Goal: Task Accomplishment & Management: Use online tool/utility

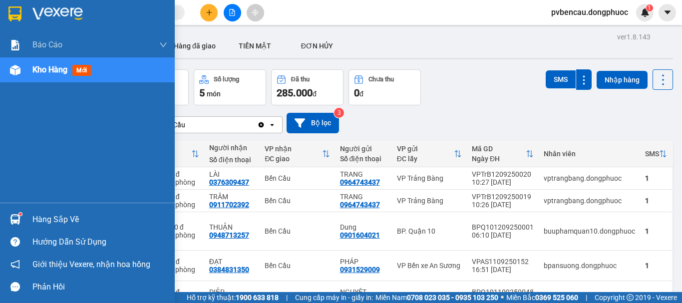
click at [35, 221] on div "Hàng sắp về" at bounding box center [99, 219] width 135 height 15
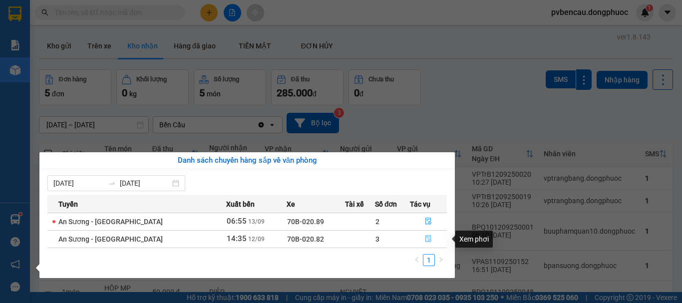
click at [421, 238] on button "button" at bounding box center [429, 239] width 36 height 16
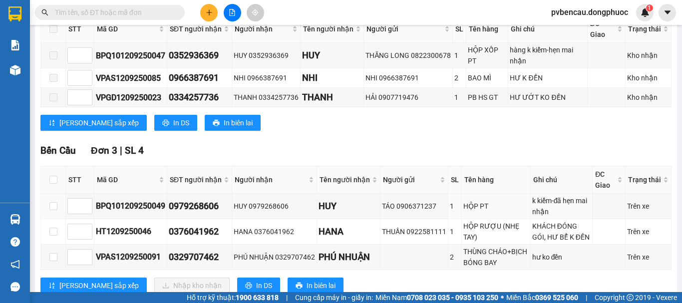
scroll to position [250, 0]
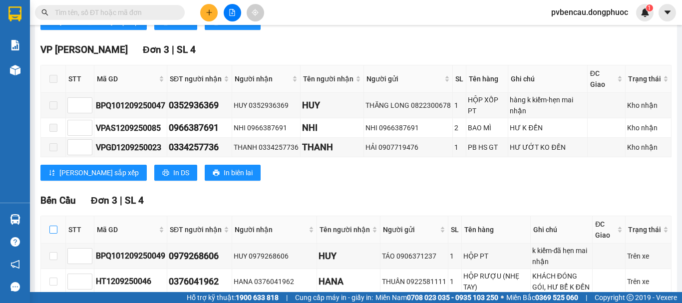
click at [53, 234] on input "checkbox" at bounding box center [53, 230] width 8 height 8
checkbox input "true"
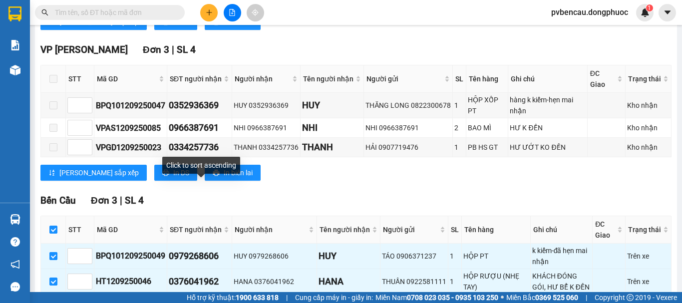
scroll to position [450, 0]
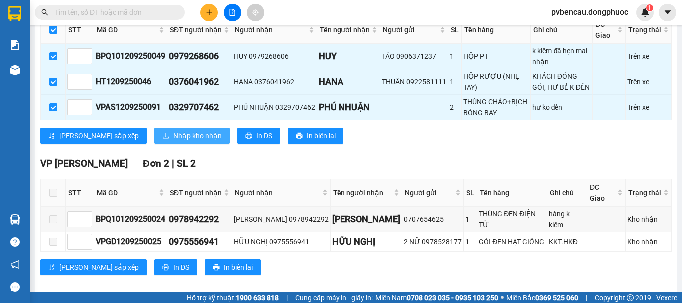
click at [154, 138] on button "Nhập kho nhận" at bounding box center [191, 136] width 75 height 16
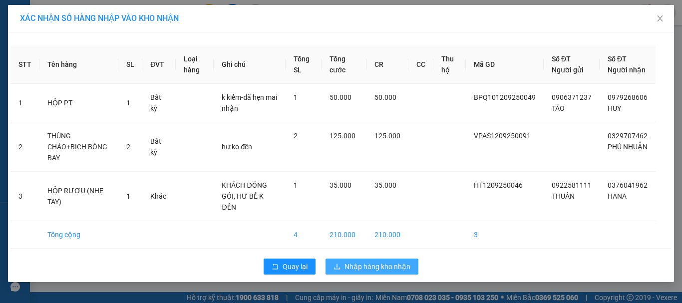
click at [347, 261] on span "Nhập hàng kho nhận" at bounding box center [378, 266] width 66 height 11
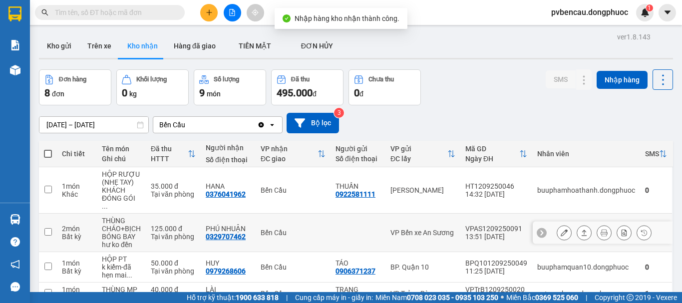
click at [121, 226] on div "THÙNG CHÁO+BỊCH BÓNG BAY" at bounding box center [121, 229] width 39 height 24
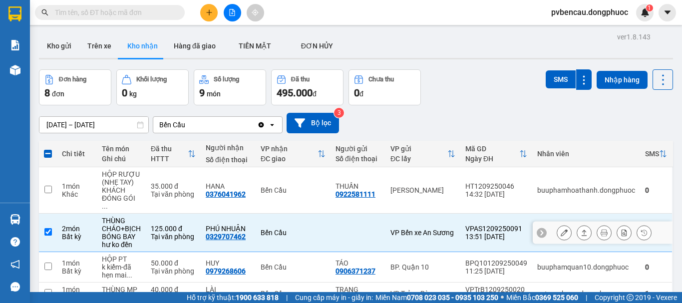
click at [581, 229] on icon at bounding box center [584, 232] width 7 height 7
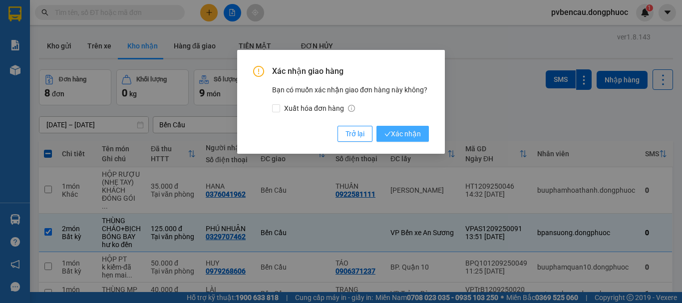
click at [407, 135] on span "Xác nhận" at bounding box center [403, 133] width 36 height 11
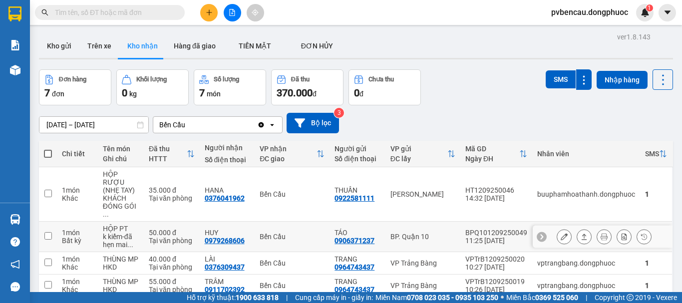
click at [313, 233] on div "Bến Cầu" at bounding box center [292, 237] width 65 height 8
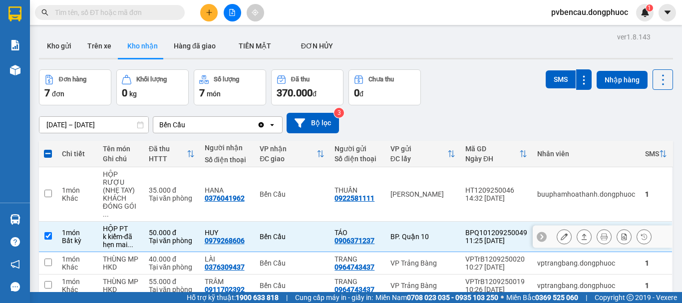
click at [106, 225] on div "HỘP PT" at bounding box center [121, 229] width 36 height 8
checkbox input "false"
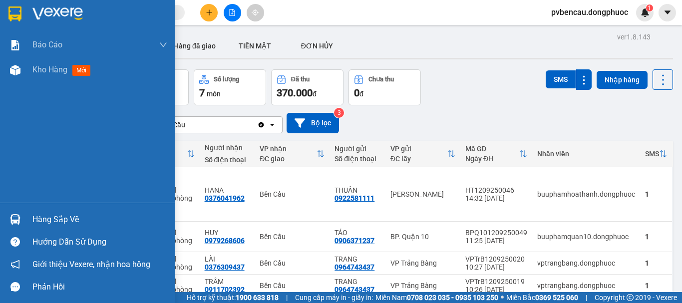
click at [14, 214] on div at bounding box center [14, 219] width 17 height 17
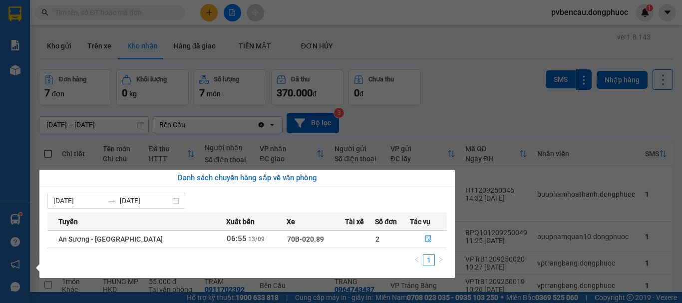
click at [436, 125] on section "Kết quả tìm kiếm ( 0 ) Bộ lọc No Data pvbencau.dongphuoc 1 Báo cáo Mẫu 1: Báo c…" at bounding box center [341, 151] width 682 height 303
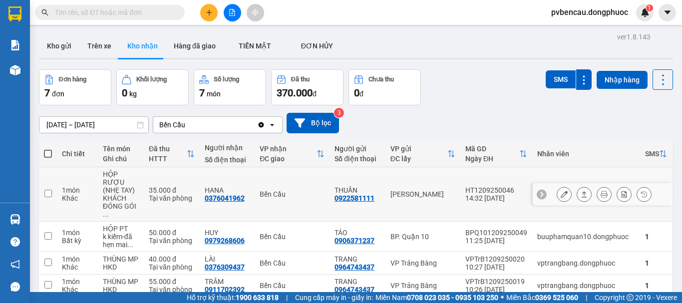
scroll to position [150, 0]
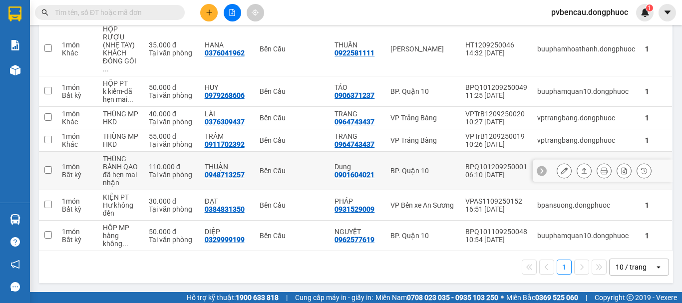
click at [149, 171] on div "110.000 đ" at bounding box center [172, 167] width 46 height 8
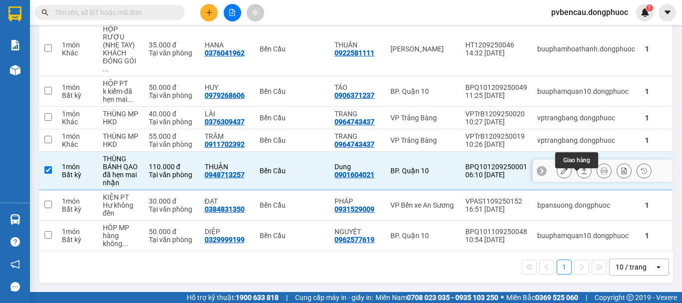
click at [581, 174] on icon at bounding box center [584, 170] width 7 height 7
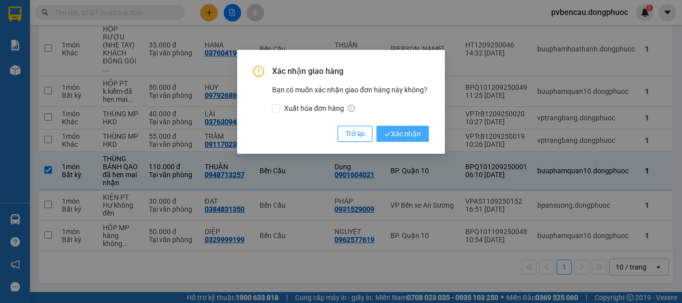
click at [408, 132] on span "Xác nhận" at bounding box center [403, 133] width 36 height 11
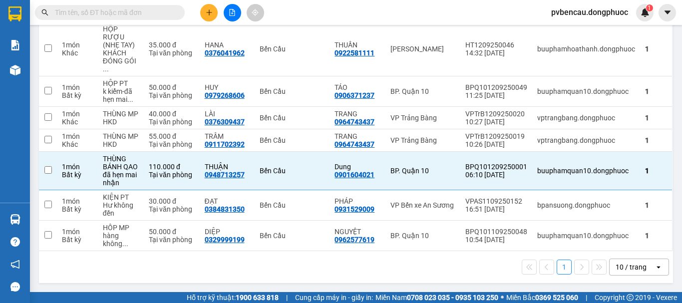
checkbox input "false"
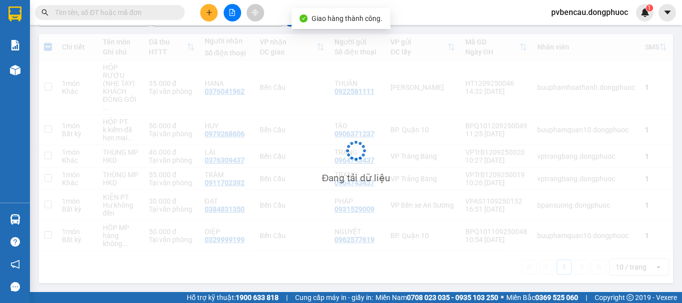
scroll to position [115, 0]
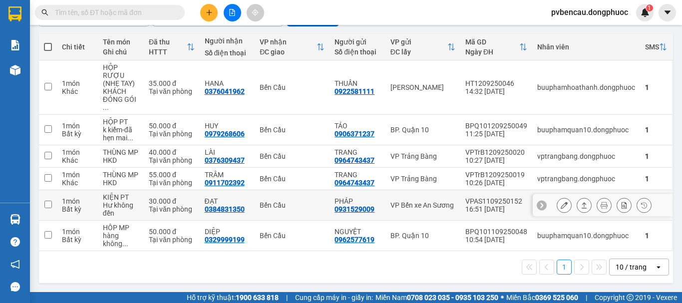
click at [158, 223] on td "50.000 đ Tại văn phòng" at bounding box center [172, 236] width 56 height 30
checkbox input "true"
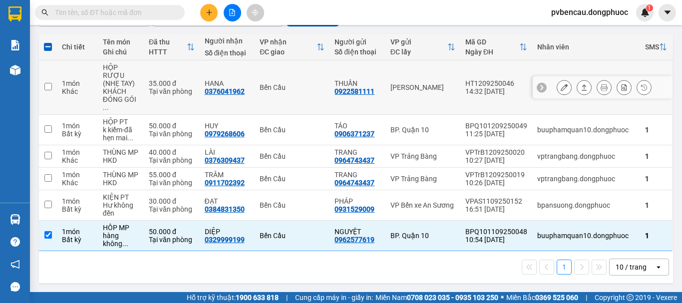
click at [154, 87] on div "Tại văn phòng" at bounding box center [172, 91] width 46 height 8
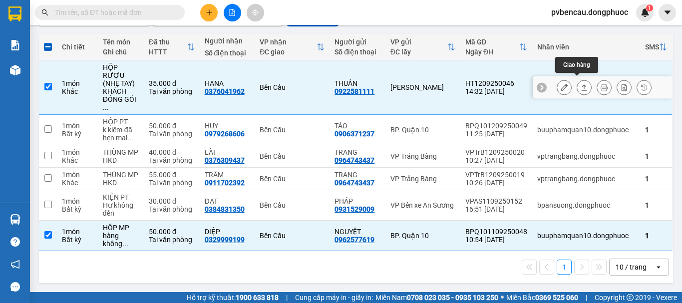
click at [581, 84] on icon at bounding box center [584, 87] width 7 height 7
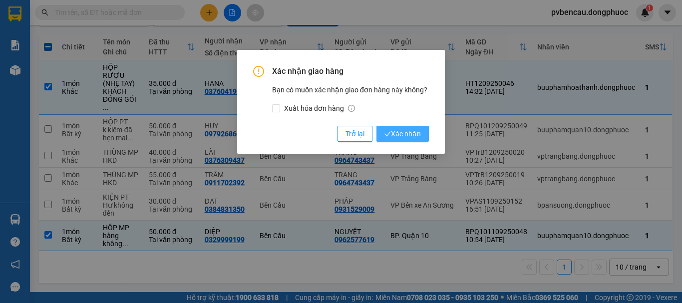
click at [398, 136] on span "Xác nhận" at bounding box center [403, 133] width 36 height 11
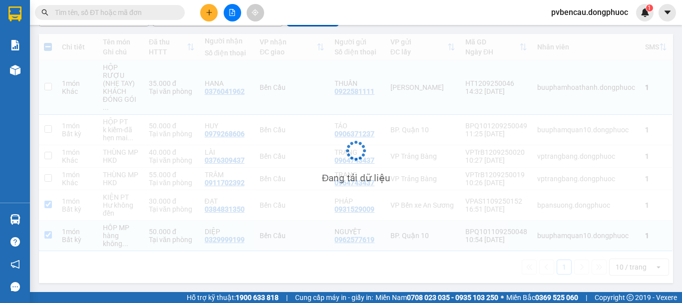
checkbox input "false"
checkbox input "true"
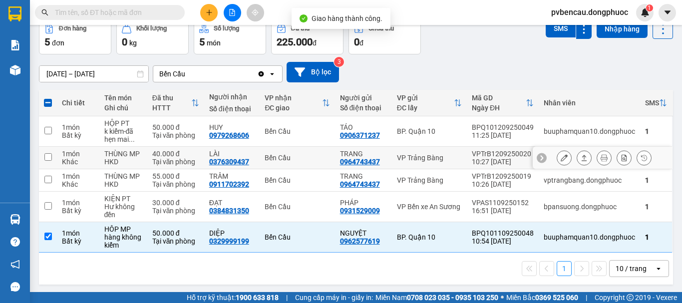
scroll to position [52, 0]
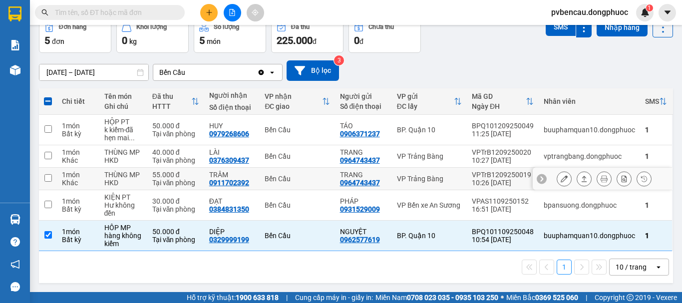
click at [136, 176] on div "THÙNG MP" at bounding box center [123, 175] width 38 height 8
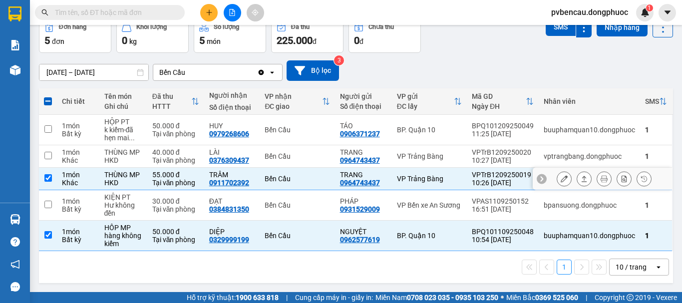
click at [581, 179] on icon at bounding box center [584, 178] width 7 height 7
click at [581, 178] on icon at bounding box center [584, 178] width 7 height 7
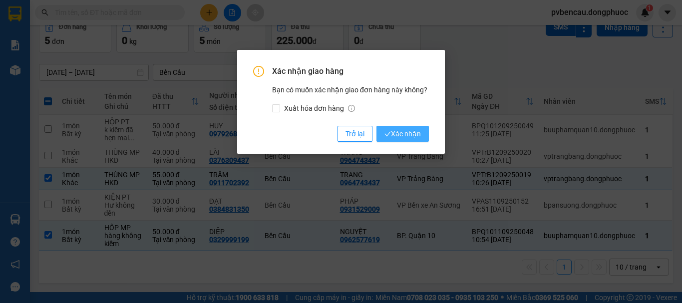
drag, startPoint x: 390, startPoint y: 120, endPoint x: 396, endPoint y: 132, distance: 13.0
click at [390, 126] on div "Xác nhận giao hàng Bạn có muốn xác nhận giao đơn hàng này không? Xuất hóa đơn h…" at bounding box center [341, 104] width 176 height 76
click at [398, 132] on span "Xác nhận" at bounding box center [403, 133] width 36 height 11
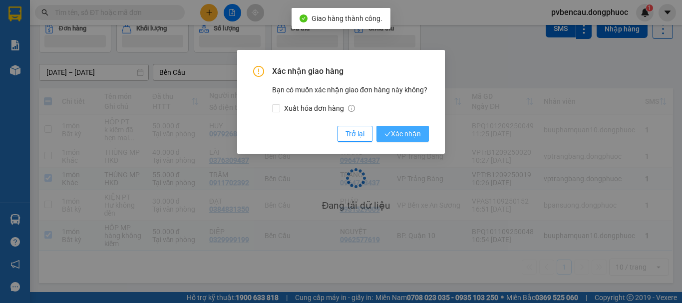
click at [403, 135] on span "Xác nhận" at bounding box center [403, 133] width 36 height 11
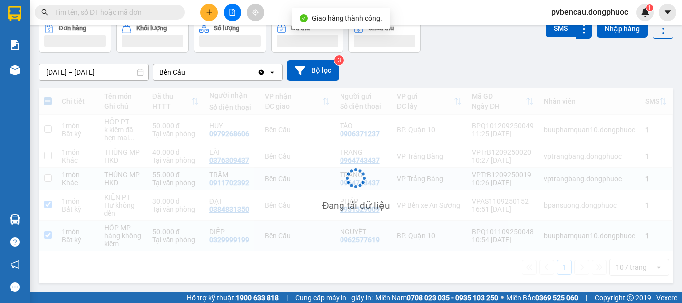
checkbox input "false"
checkbox input "true"
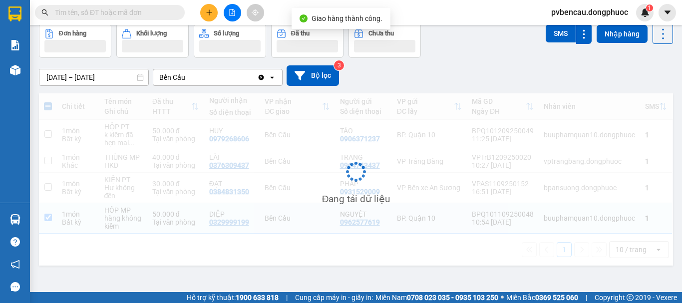
scroll to position [46, 0]
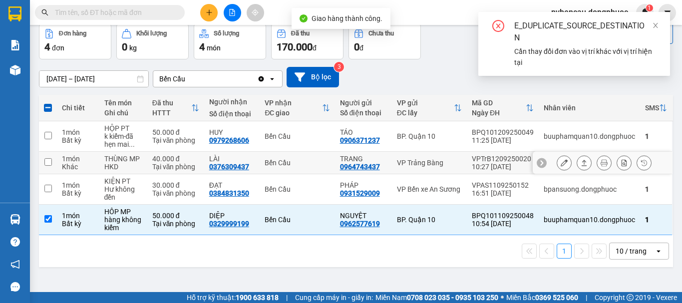
click at [144, 164] on td "THÙNG MP HKD" at bounding box center [123, 163] width 48 height 22
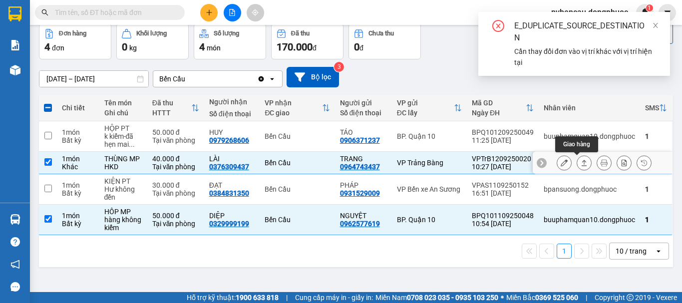
click at [581, 165] on icon at bounding box center [584, 162] width 7 height 7
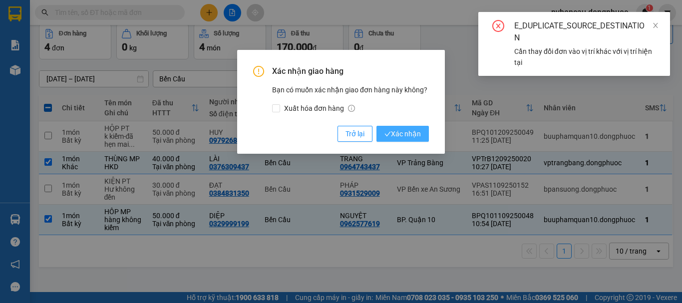
click at [409, 132] on span "Xác nhận" at bounding box center [403, 133] width 36 height 11
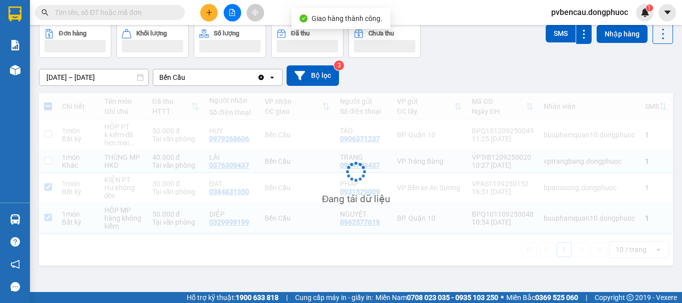
checkbox input "false"
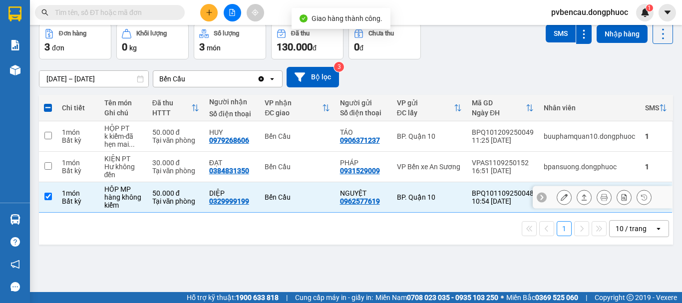
click at [131, 192] on div "HÔP MP" at bounding box center [123, 189] width 38 height 8
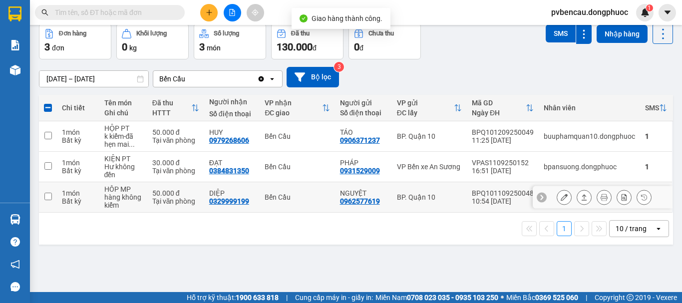
click at [143, 197] on td "HÔP MP hàng không kiểm" at bounding box center [123, 197] width 48 height 30
checkbox input "true"
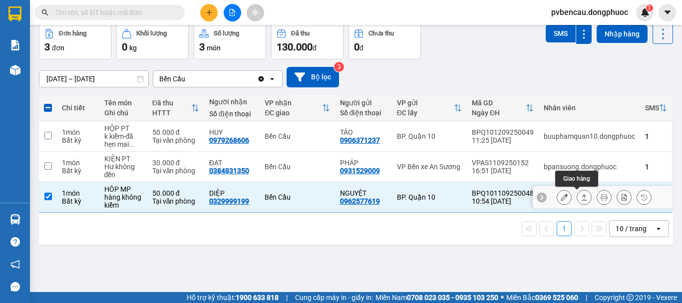
click at [577, 197] on button at bounding box center [584, 197] width 14 height 17
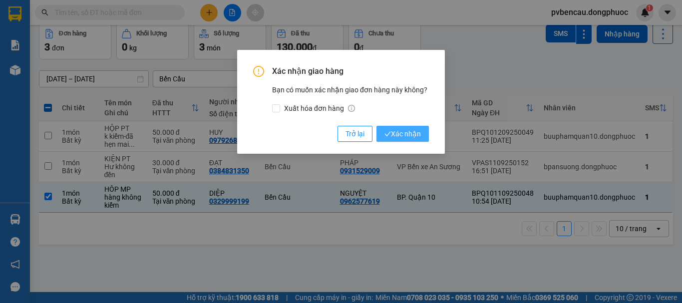
click at [418, 130] on span "Xác nhận" at bounding box center [403, 133] width 36 height 11
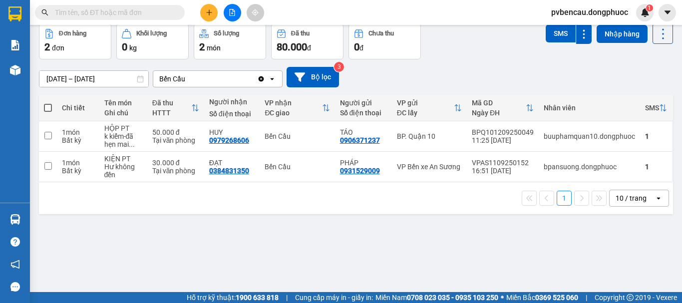
scroll to position [0, 0]
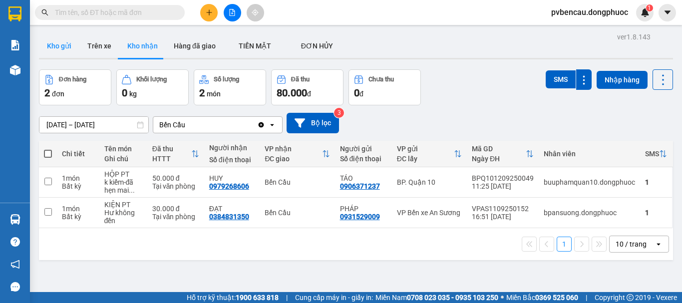
click at [65, 49] on button "Kho gửi" at bounding box center [59, 46] width 40 height 24
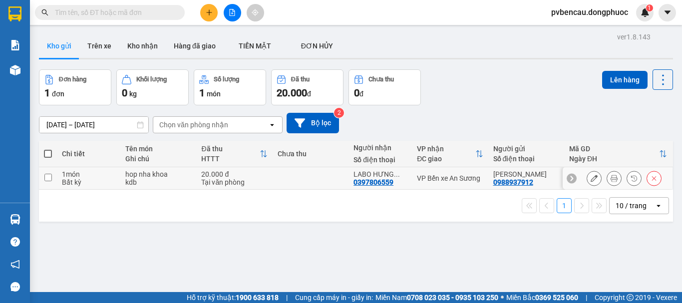
click at [143, 176] on div "hop nha khoa" at bounding box center [158, 174] width 66 height 8
checkbox input "true"
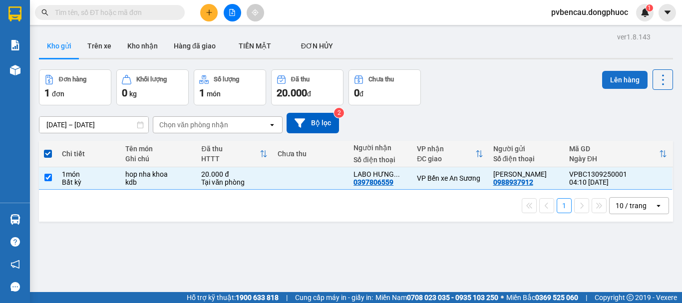
click at [617, 82] on button "Lên hàng" at bounding box center [624, 80] width 45 height 18
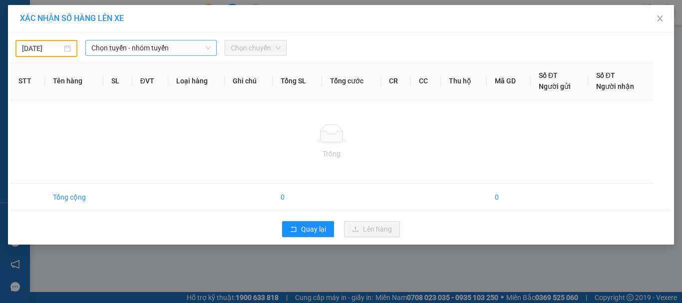
click at [171, 40] on span "Chọn tuyến - nhóm tuyến" at bounding box center [150, 47] width 119 height 15
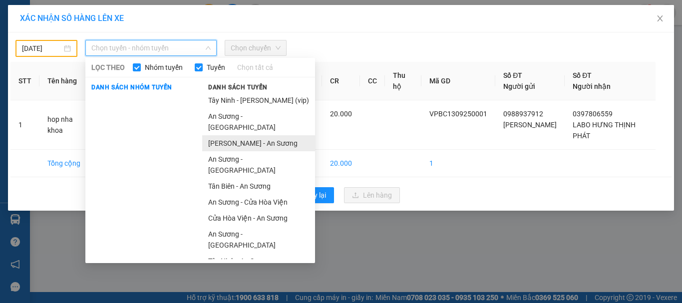
click at [236, 135] on li "[PERSON_NAME] - An Sương" at bounding box center [258, 143] width 113 height 16
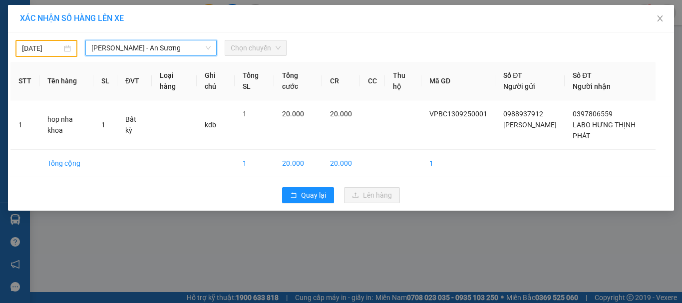
click at [246, 56] on div "Chọn chuyến" at bounding box center [256, 48] width 70 height 17
click at [246, 55] on div "Chọn chuyến" at bounding box center [256, 48] width 70 height 17
click at [247, 48] on span "Chọn chuyến" at bounding box center [256, 47] width 50 height 15
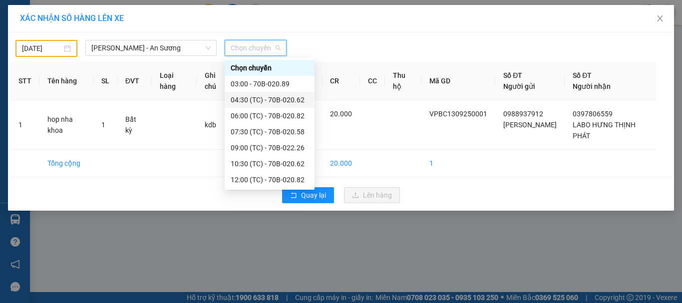
click at [41, 48] on body "Kết quả tìm kiếm ( 0 ) Bộ lọc No Data pvbencau.dongphuoc 1 Báo cáo Mẫu 1: Báo c…" at bounding box center [341, 151] width 682 height 303
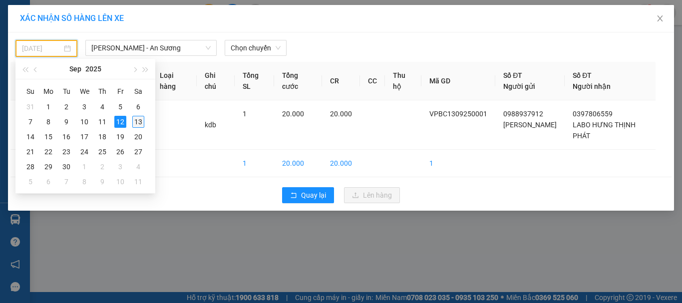
click at [140, 118] on div "13" at bounding box center [138, 122] width 12 height 12
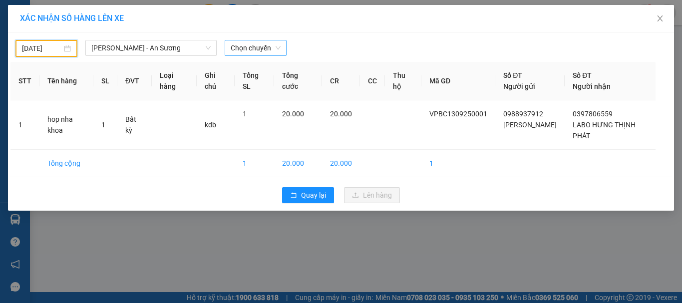
click at [249, 43] on span "Chọn chuyến" at bounding box center [256, 47] width 50 height 15
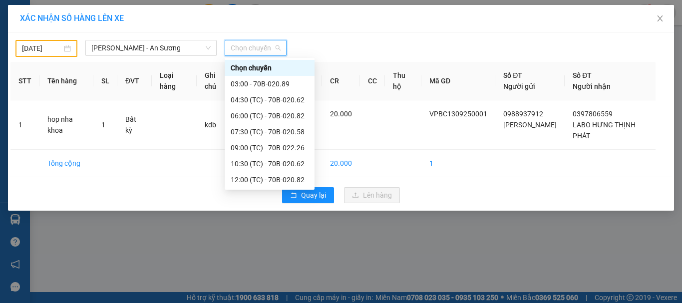
type input "[DATE]"
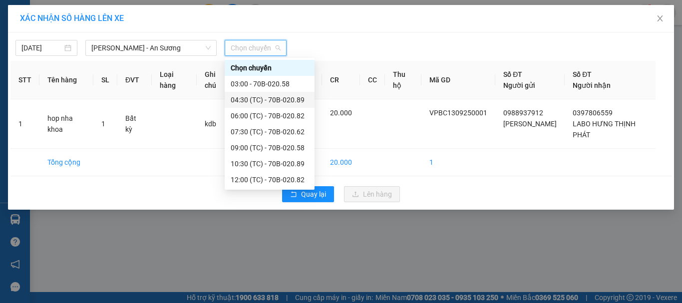
click at [267, 101] on div "04:30 (TC) - 70B-020.89" at bounding box center [270, 99] width 78 height 11
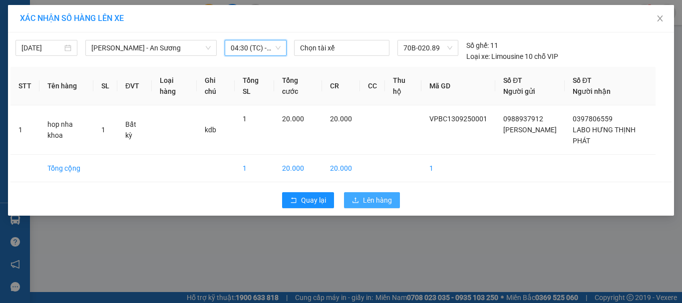
click at [365, 195] on span "Lên hàng" at bounding box center [377, 200] width 29 height 11
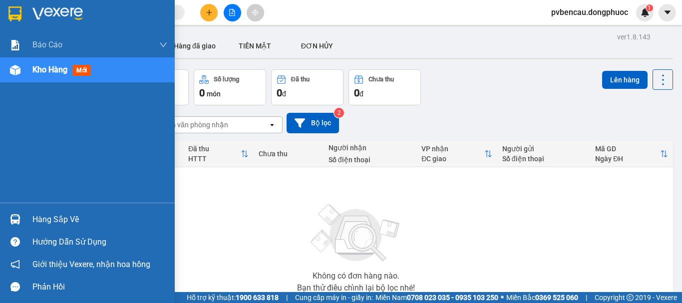
click at [25, 213] on div "Hàng sắp về" at bounding box center [87, 219] width 175 height 22
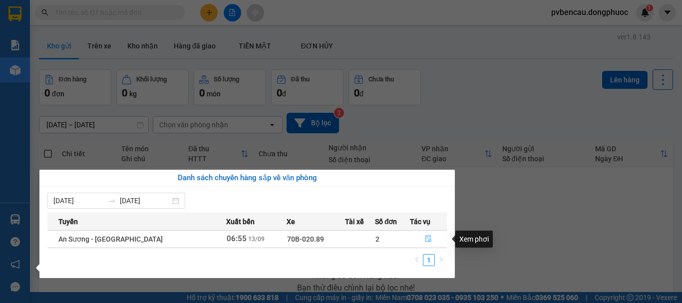
click at [430, 237] on button "button" at bounding box center [429, 239] width 36 height 16
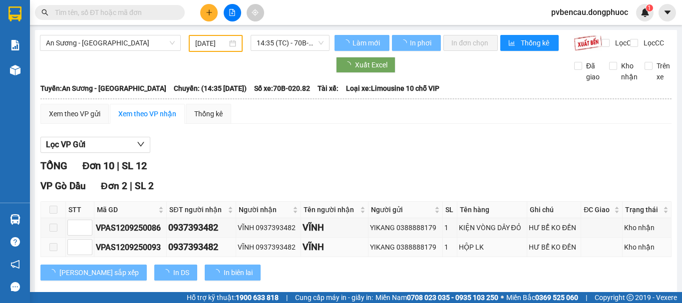
scroll to position [24, 0]
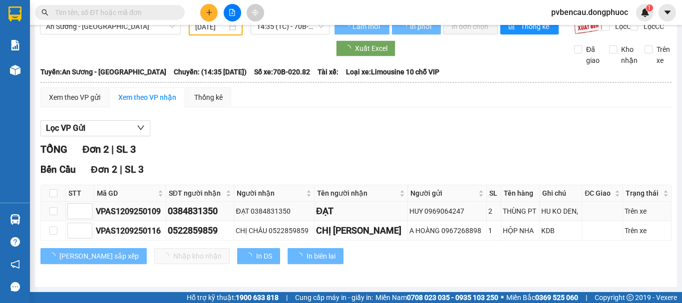
type input "[DATE]"
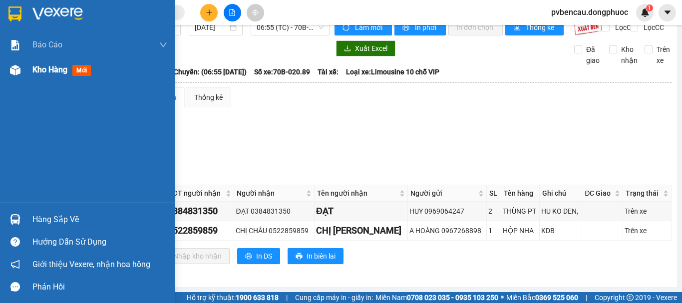
click at [33, 61] on div "Kho hàng mới" at bounding box center [99, 69] width 135 height 25
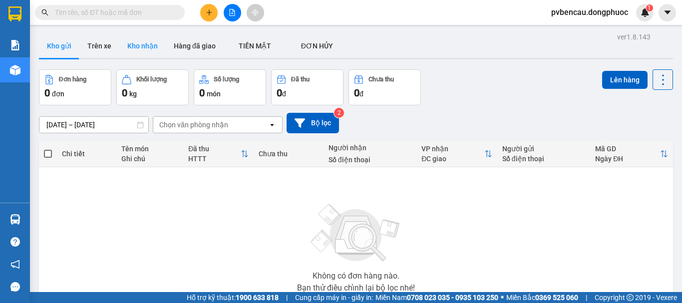
click at [135, 44] on button "Kho nhận" at bounding box center [142, 46] width 46 height 24
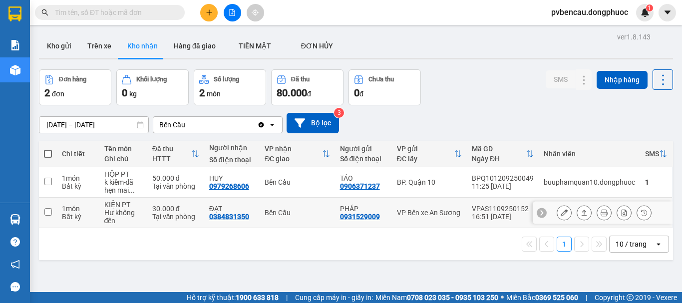
scroll to position [46, 0]
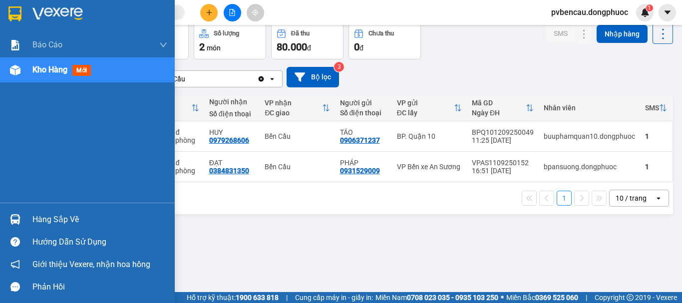
click at [17, 216] on img at bounding box center [15, 219] width 10 height 10
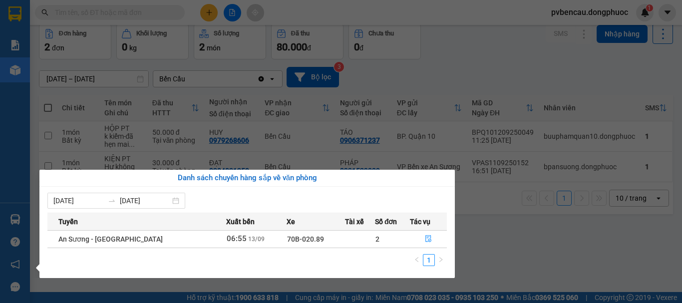
click at [501, 234] on section "Kết quả tìm kiếm ( 0 ) Bộ lọc No Data pvbencau.dongphuoc 1 Báo cáo Mẫu 1: Báo c…" at bounding box center [341, 151] width 682 height 303
